Goal: Check status: Check status

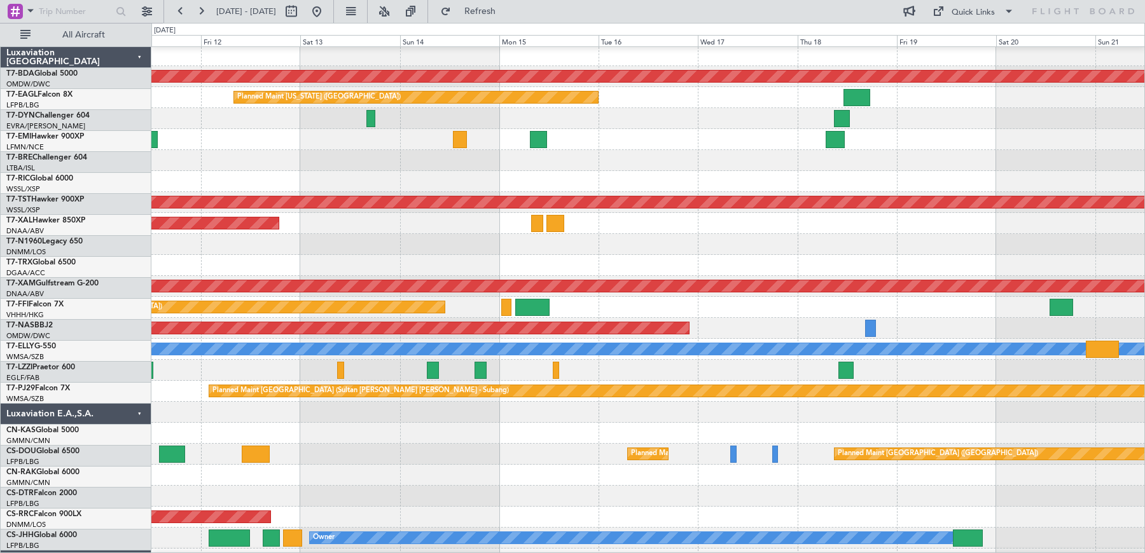
scroll to position [4, 0]
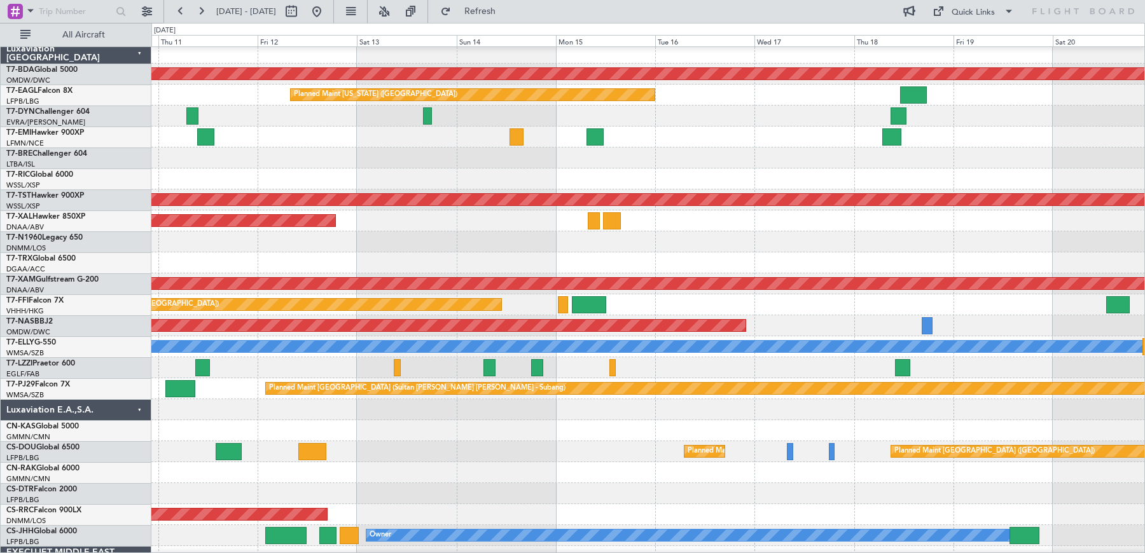
click at [865, 136] on div "Planned Maint [GEOGRAPHIC_DATA]" at bounding box center [647, 137] width 993 height 21
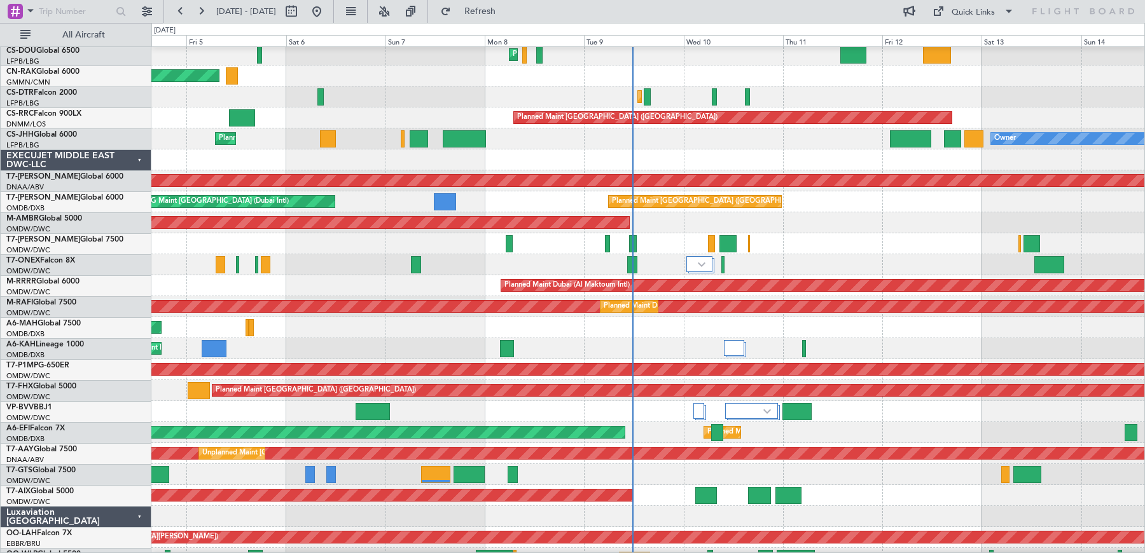
scroll to position [401, 0]
click at [567, 329] on div "Planned Maint [GEOGRAPHIC_DATA] ([GEOGRAPHIC_DATA] Intl)" at bounding box center [647, 327] width 993 height 21
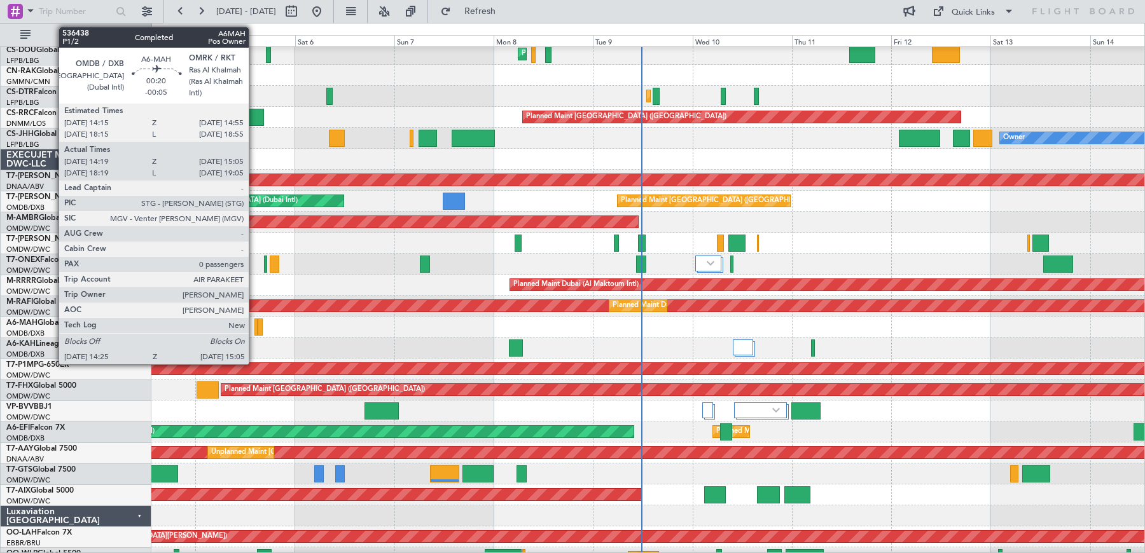
click at [255, 327] on div at bounding box center [255, 327] width 3 height 17
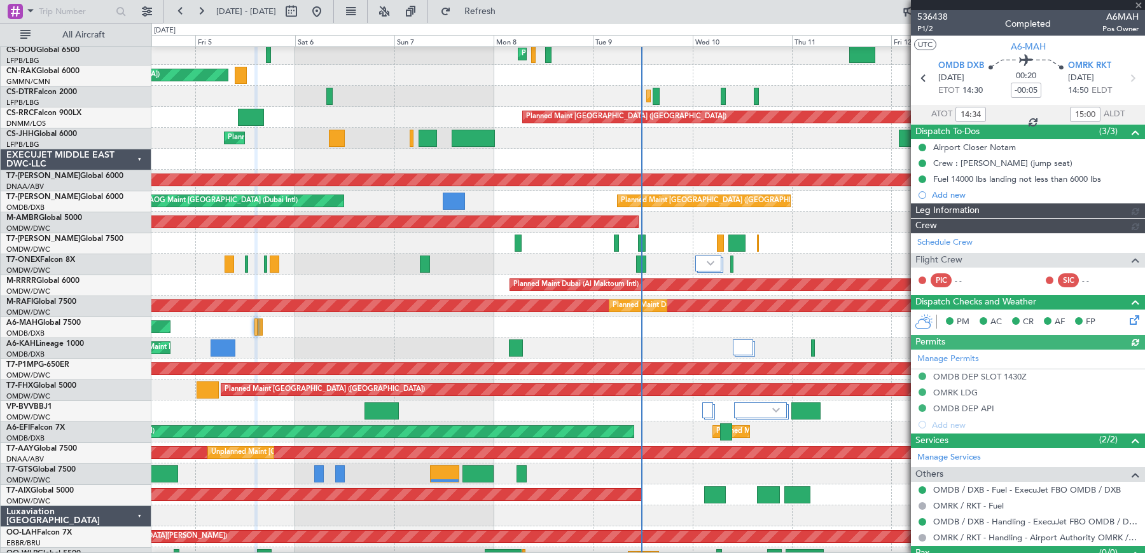
type input "[PERSON_NAME] ([PERSON_NAME])"
type input "7212"
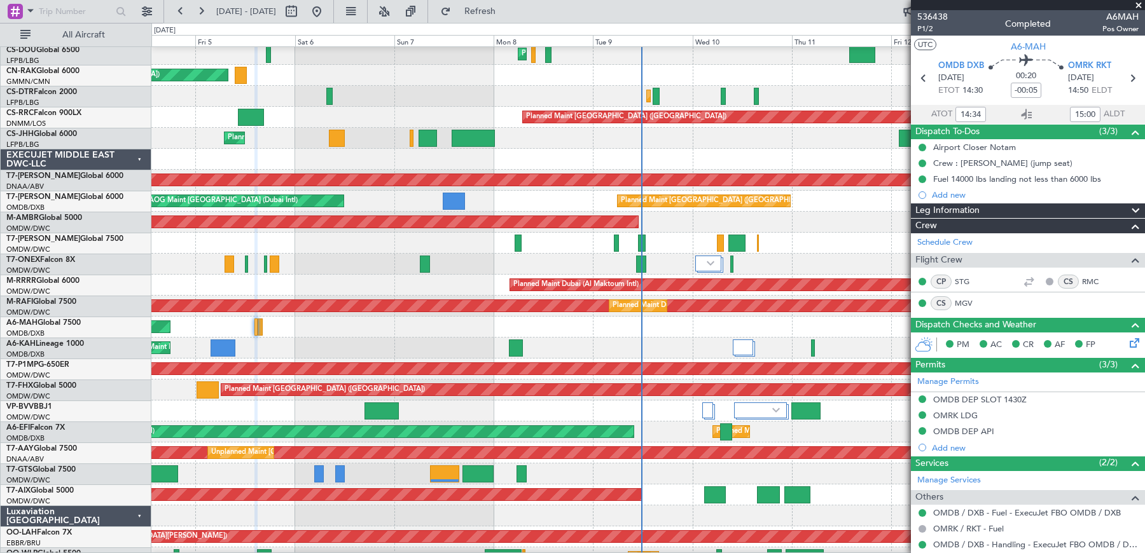
click at [1137, 6] on span at bounding box center [1138, 5] width 13 height 11
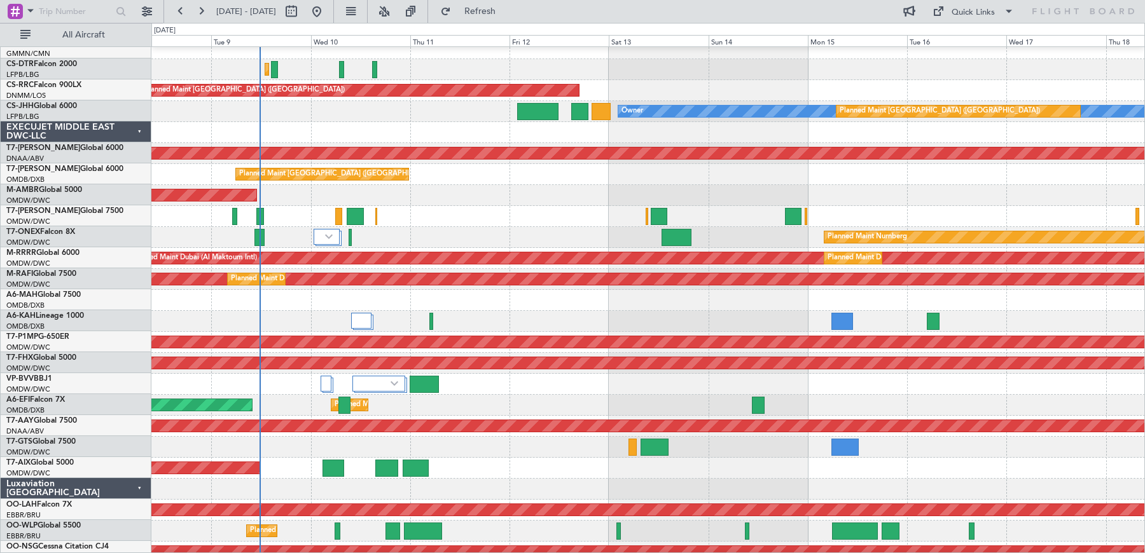
click at [471, 303] on div at bounding box center [647, 300] width 993 height 21
